Goal: Task Accomplishment & Management: Manage account settings

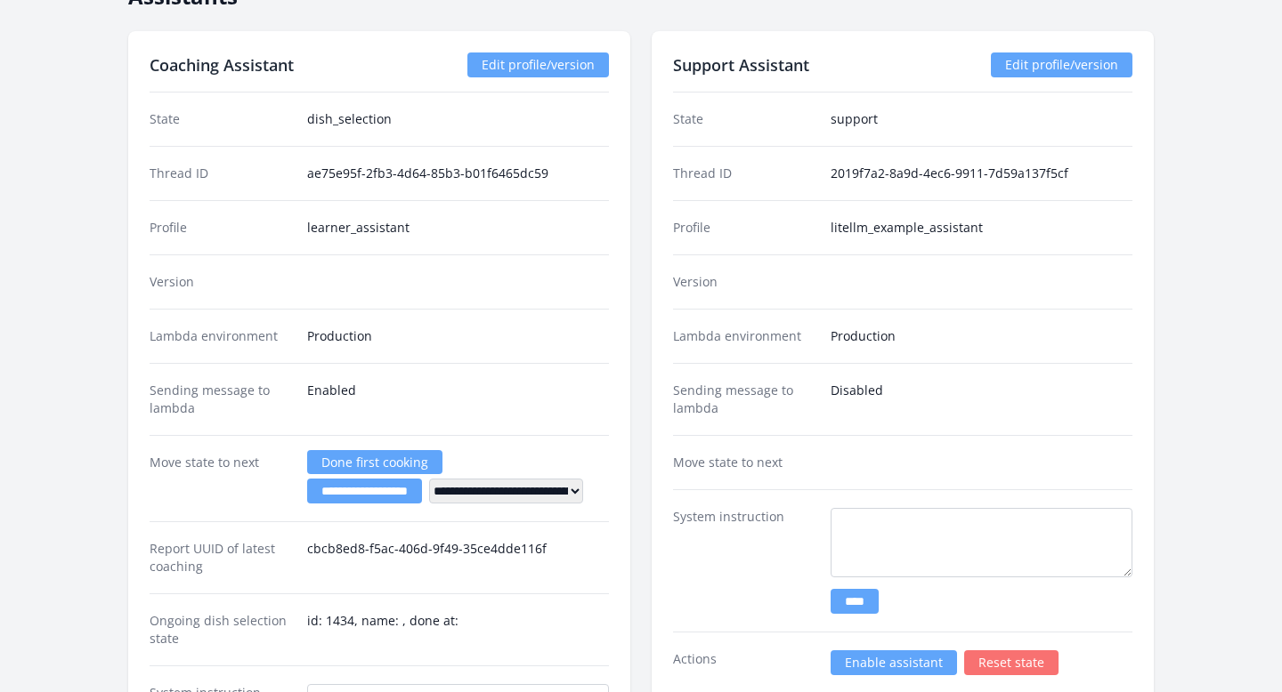
scroll to position [2337, 0]
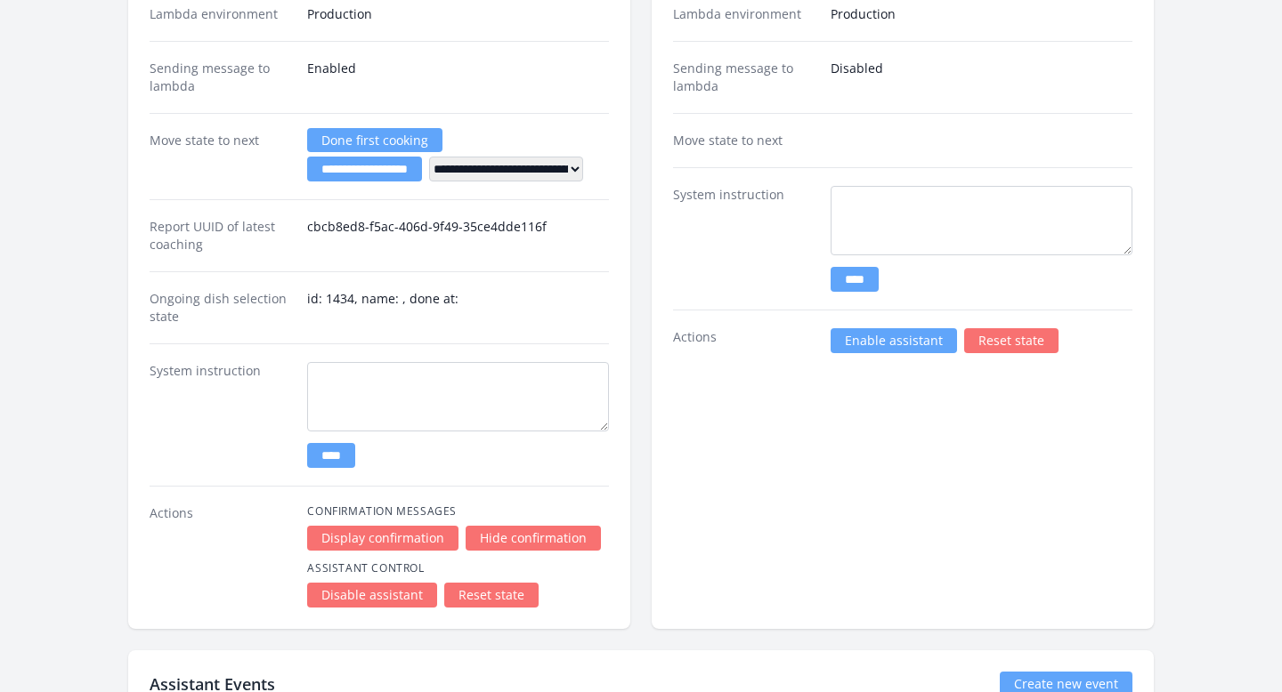
click at [851, 336] on link "Enable assistant" at bounding box center [893, 340] width 126 height 25
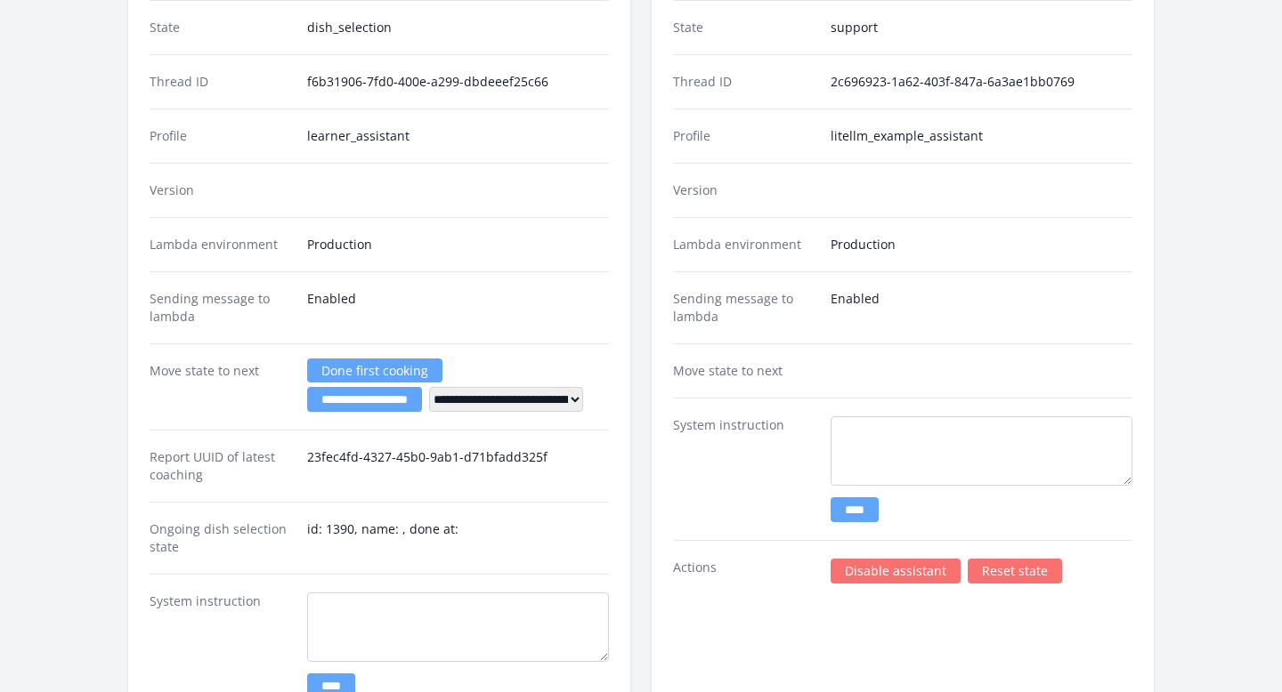
scroll to position [2429, 0]
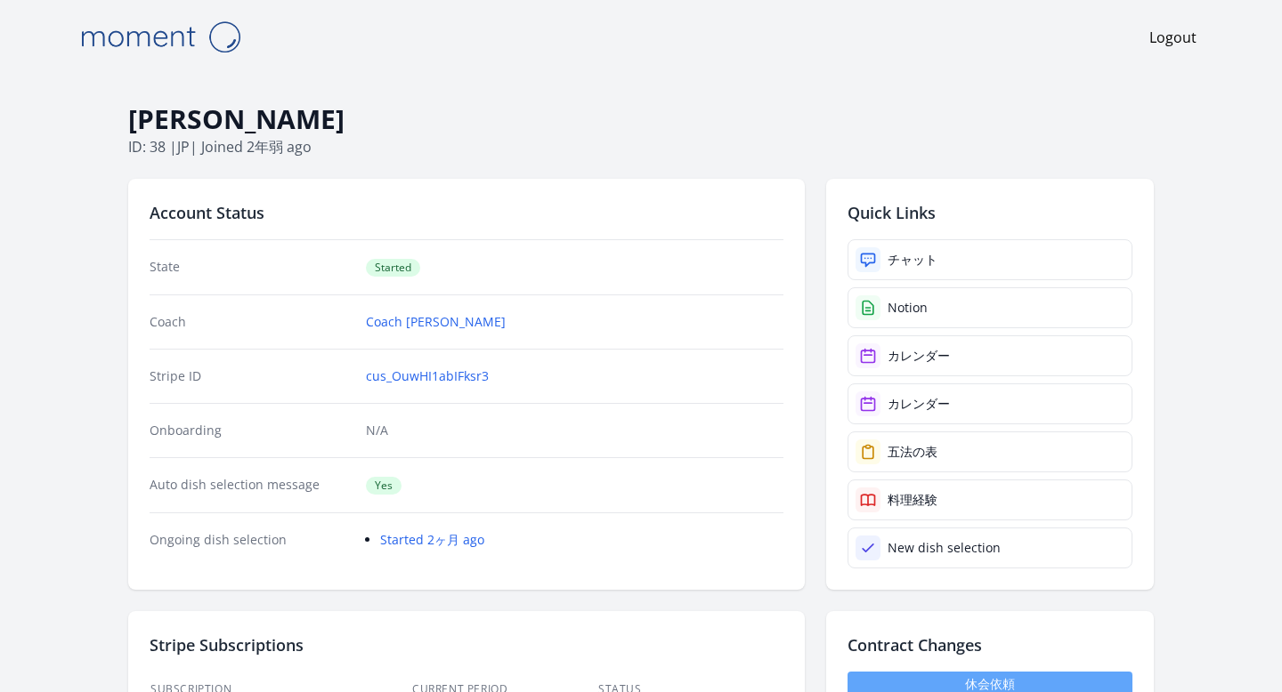
scroll to position [385, 0]
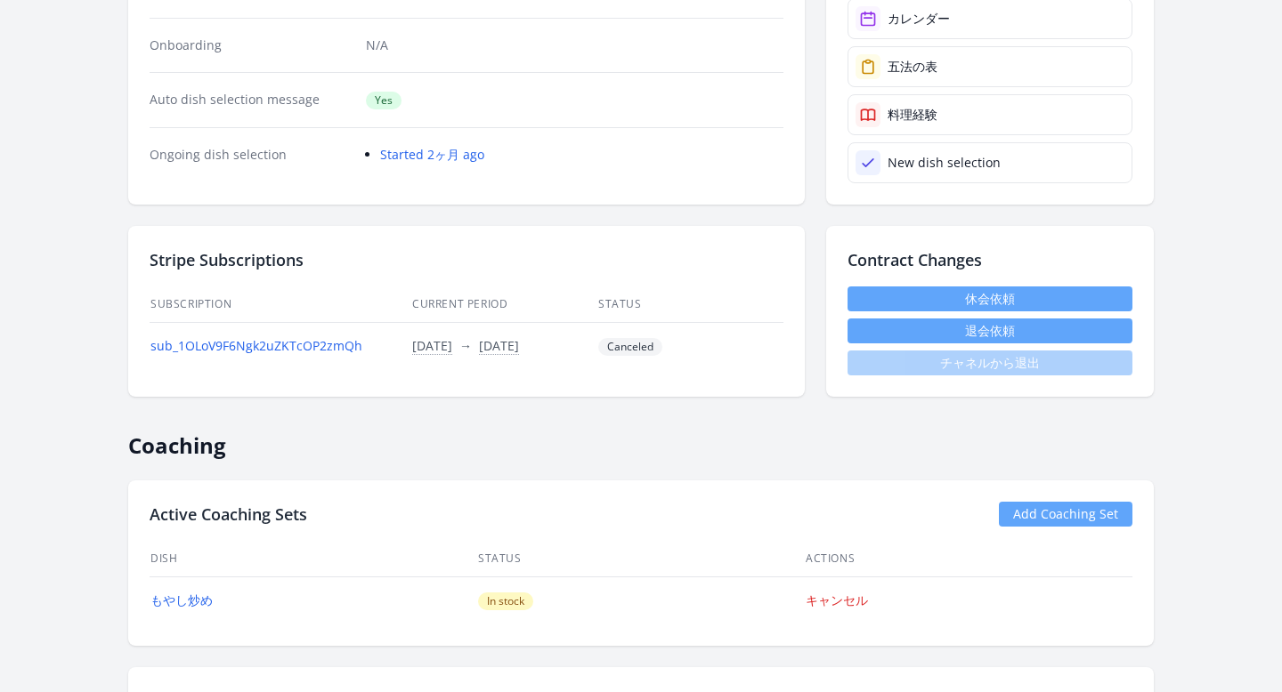
click at [862, 293] on link "休会依頼" at bounding box center [989, 299] width 285 height 25
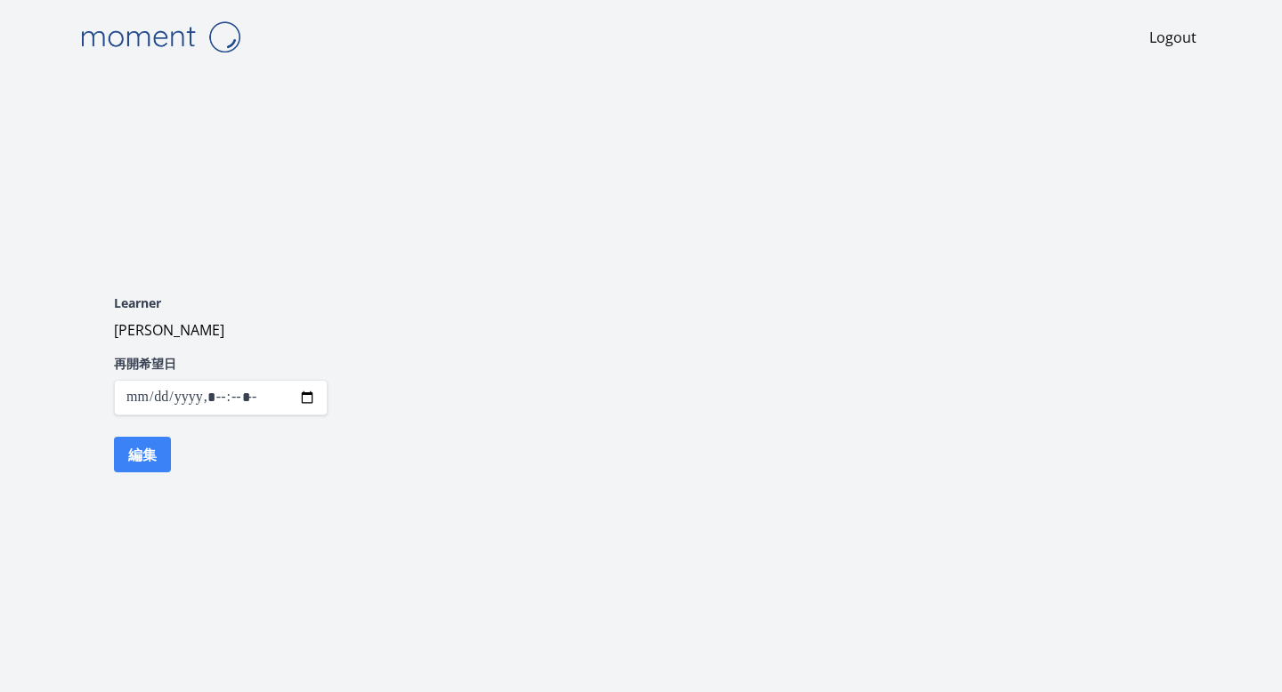
click at [305, 399] on input "datetime-local" at bounding box center [221, 398] width 214 height 36
type input "**********"
click at [417, 371] on div "Learner Takako Kotake 再開希望日 編集" at bounding box center [640, 384] width 1139 height 306
click at [149, 441] on button "編集" at bounding box center [142, 455] width 57 height 36
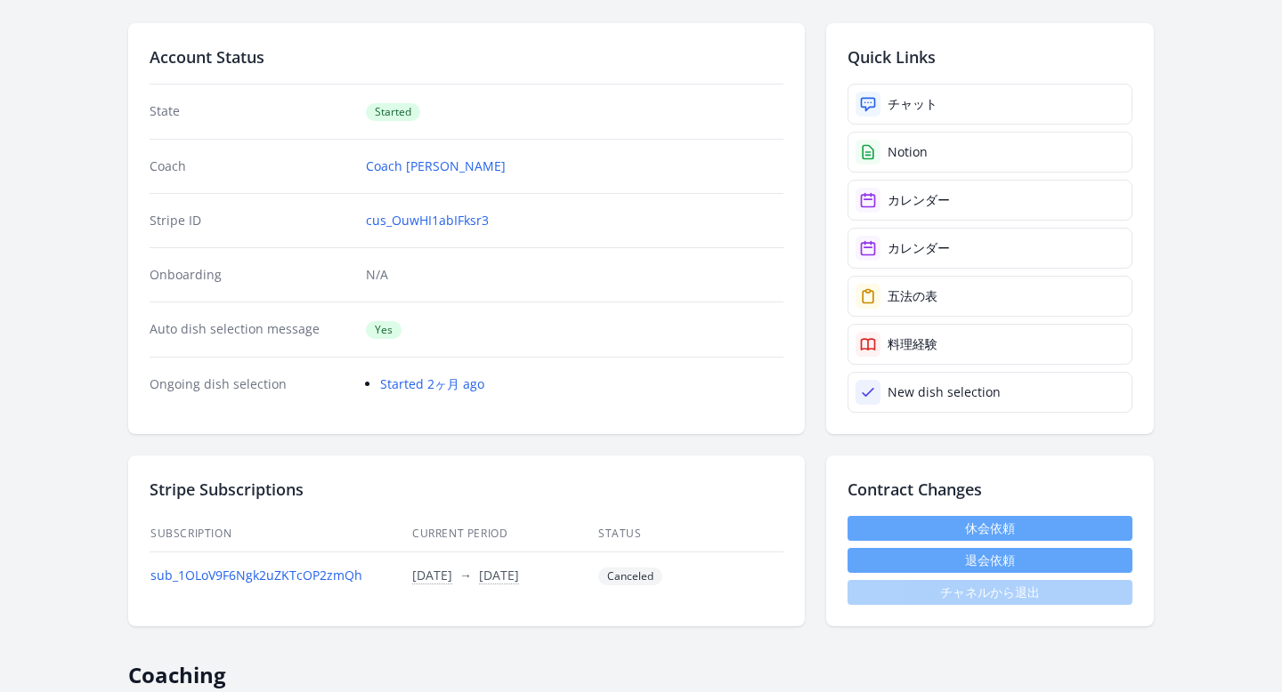
scroll to position [233, 0]
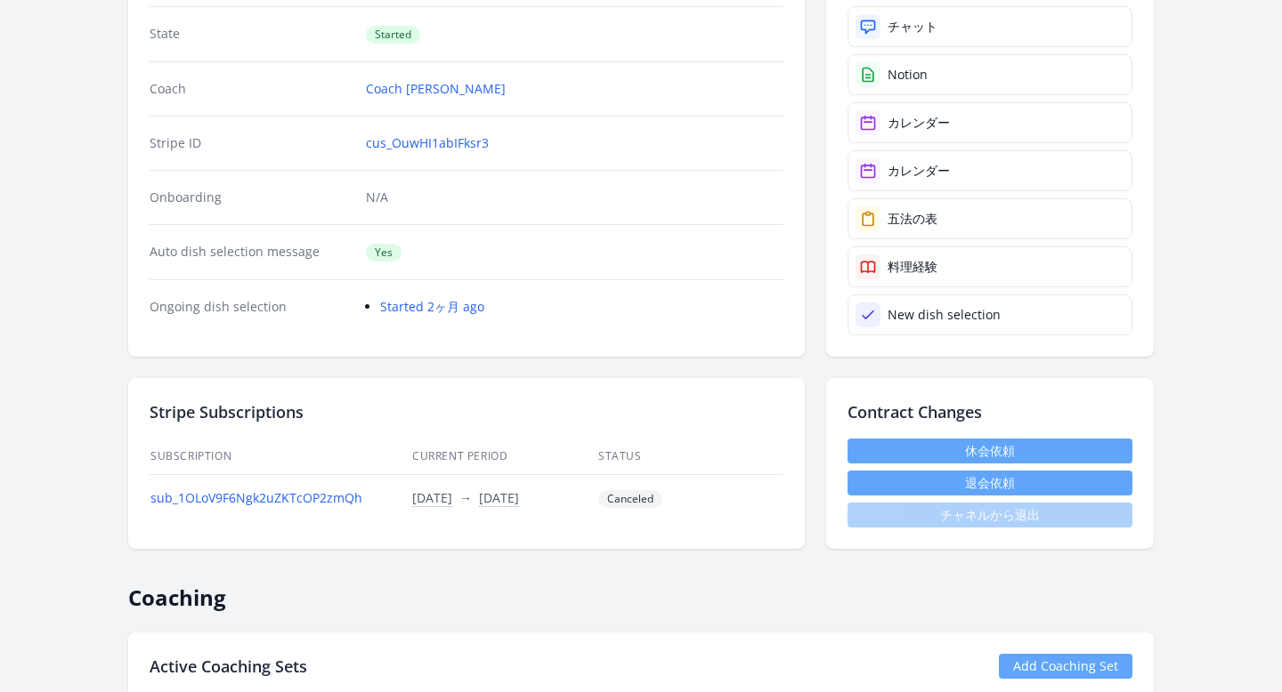
click at [881, 443] on link "休会依頼" at bounding box center [989, 451] width 285 height 25
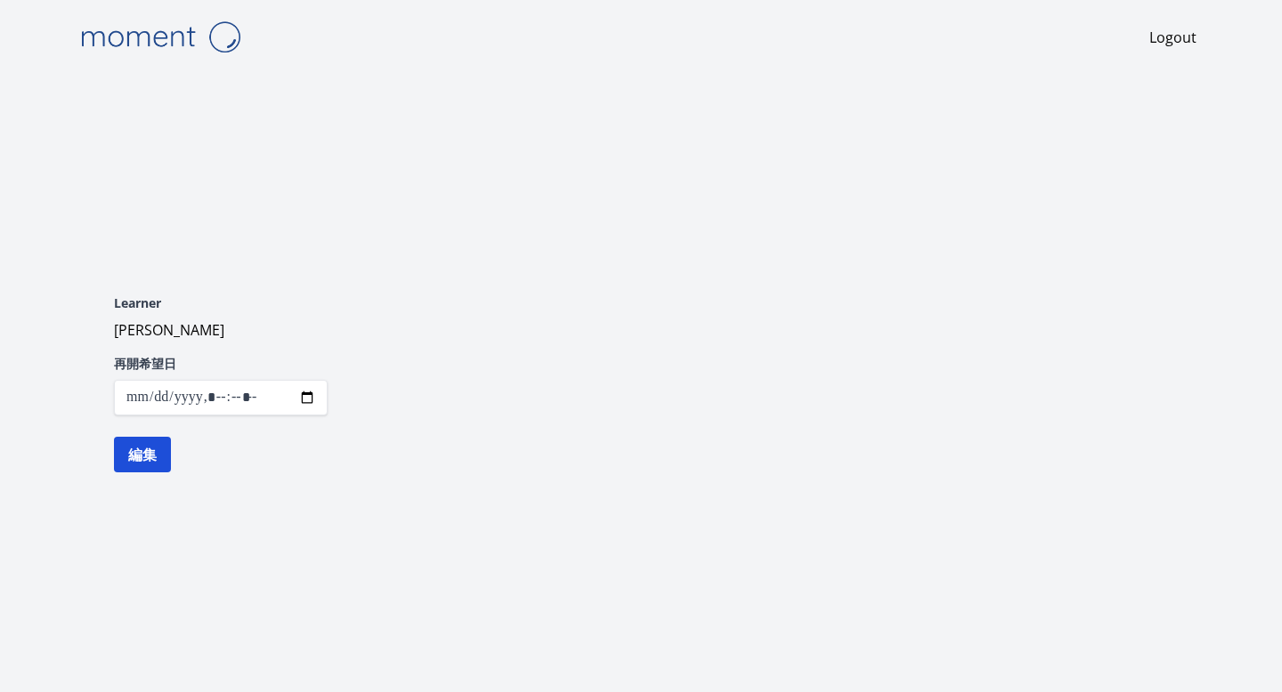
click at [137, 457] on button "編集" at bounding box center [142, 455] width 57 height 36
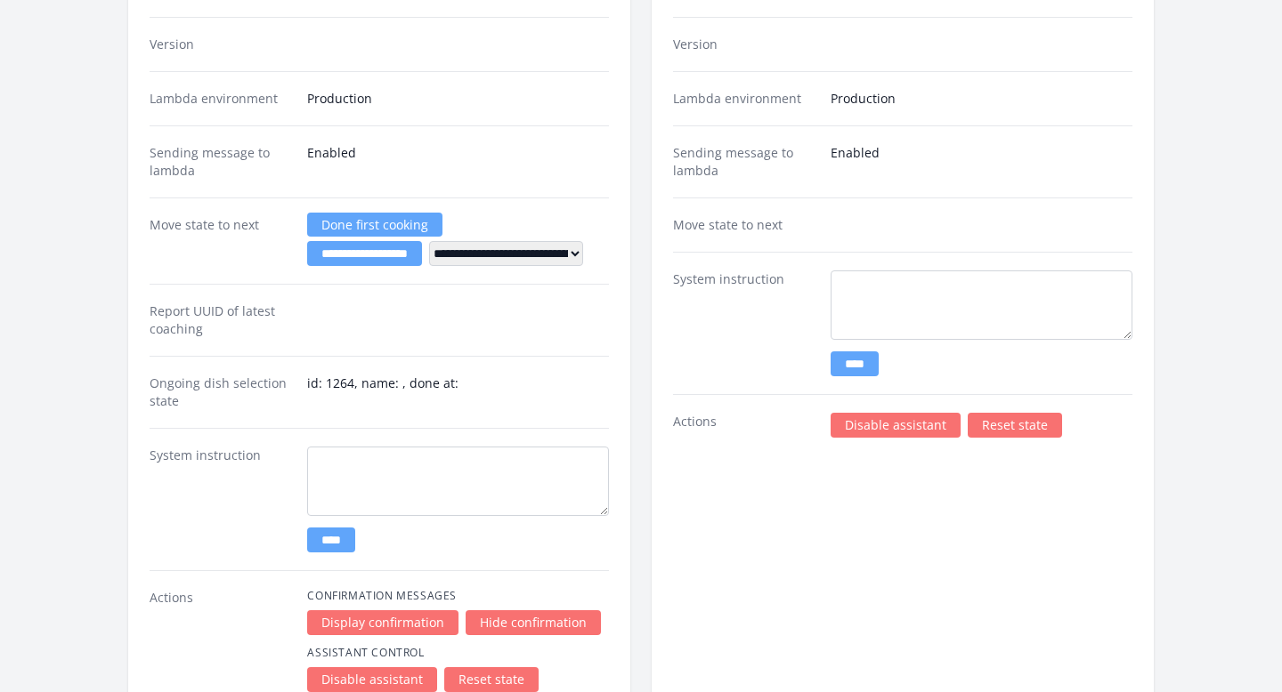
scroll to position [2733, 0]
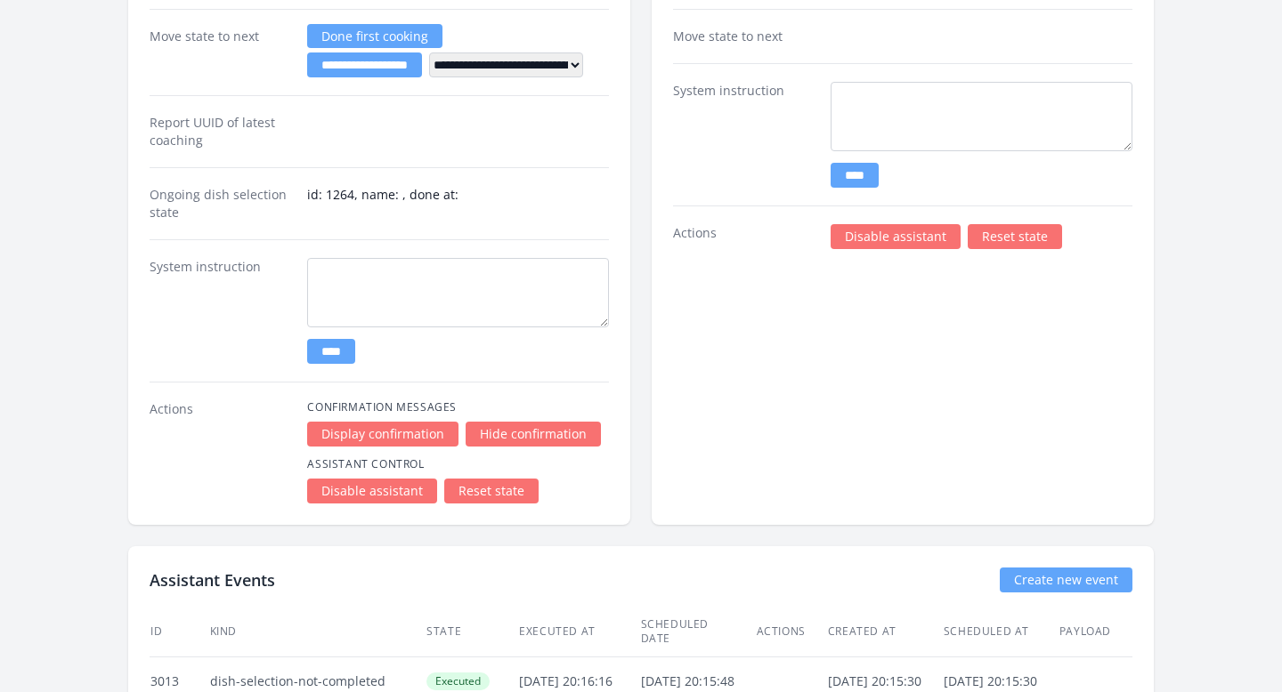
click at [847, 232] on link "Disable assistant" at bounding box center [895, 236] width 130 height 25
